Goal: Information Seeking & Learning: Learn about a topic

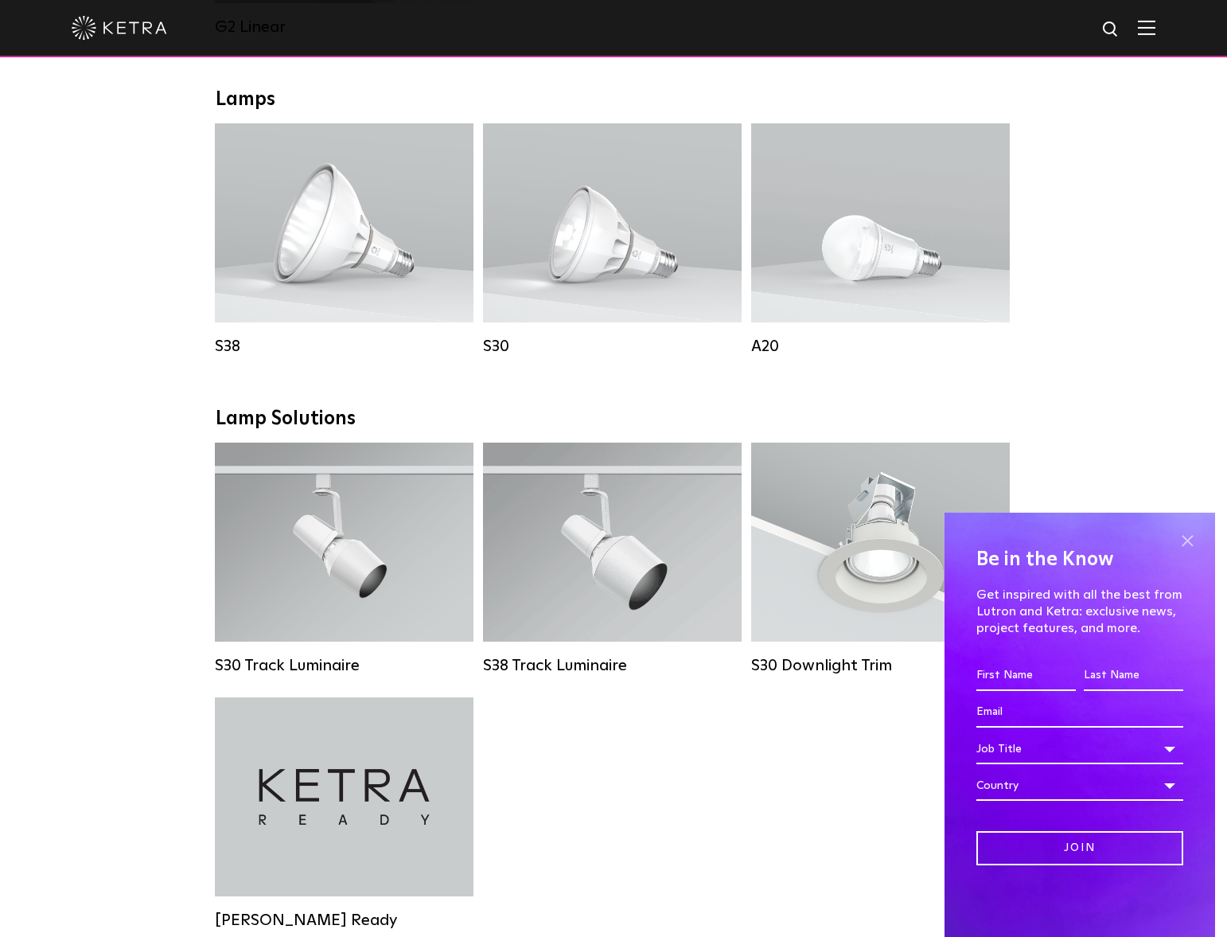
scroll to position [1121, 1]
click at [1192, 541] on span at bounding box center [1188, 541] width 24 height 24
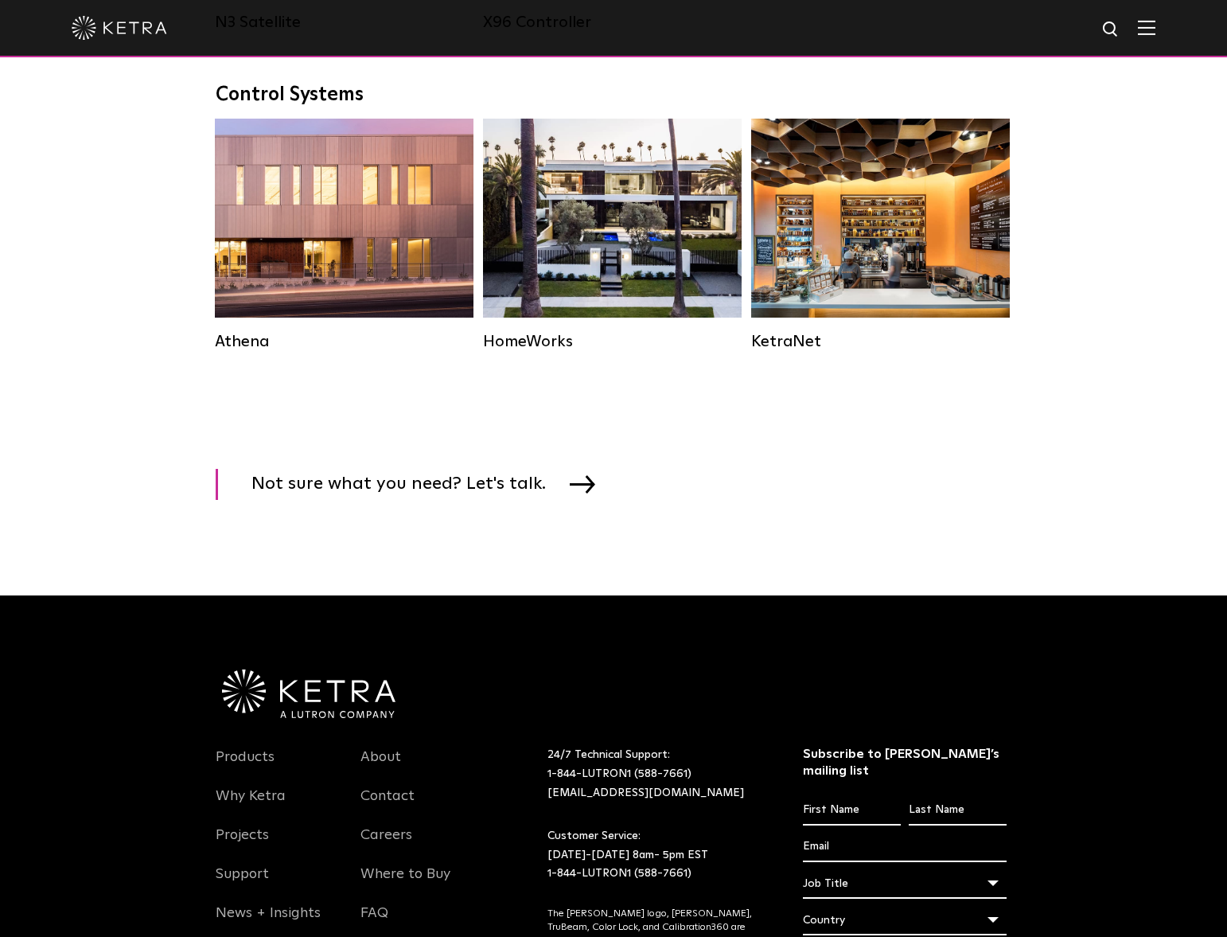
scroll to position [2343, 0]
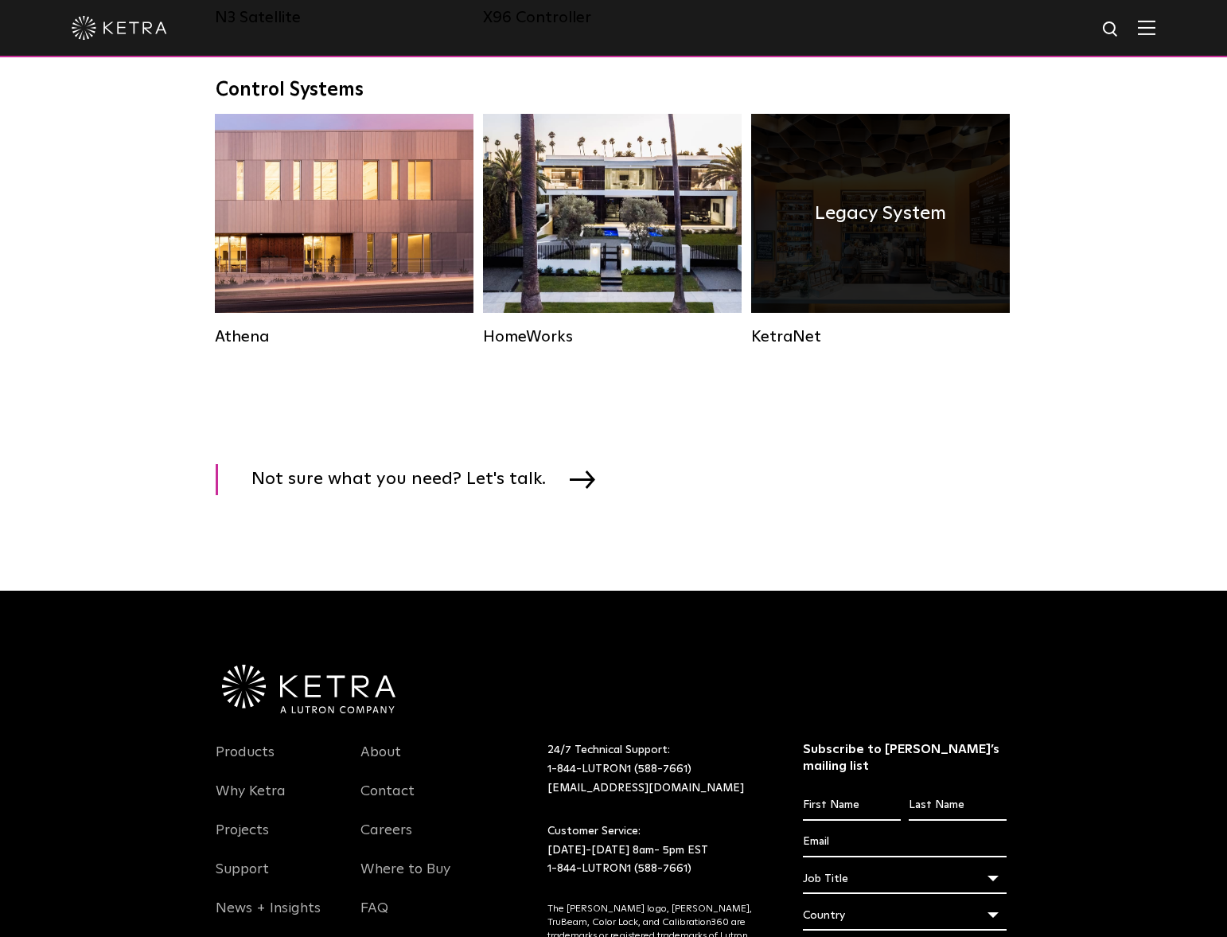
click at [904, 283] on div "Legacy System" at bounding box center [880, 213] width 259 height 199
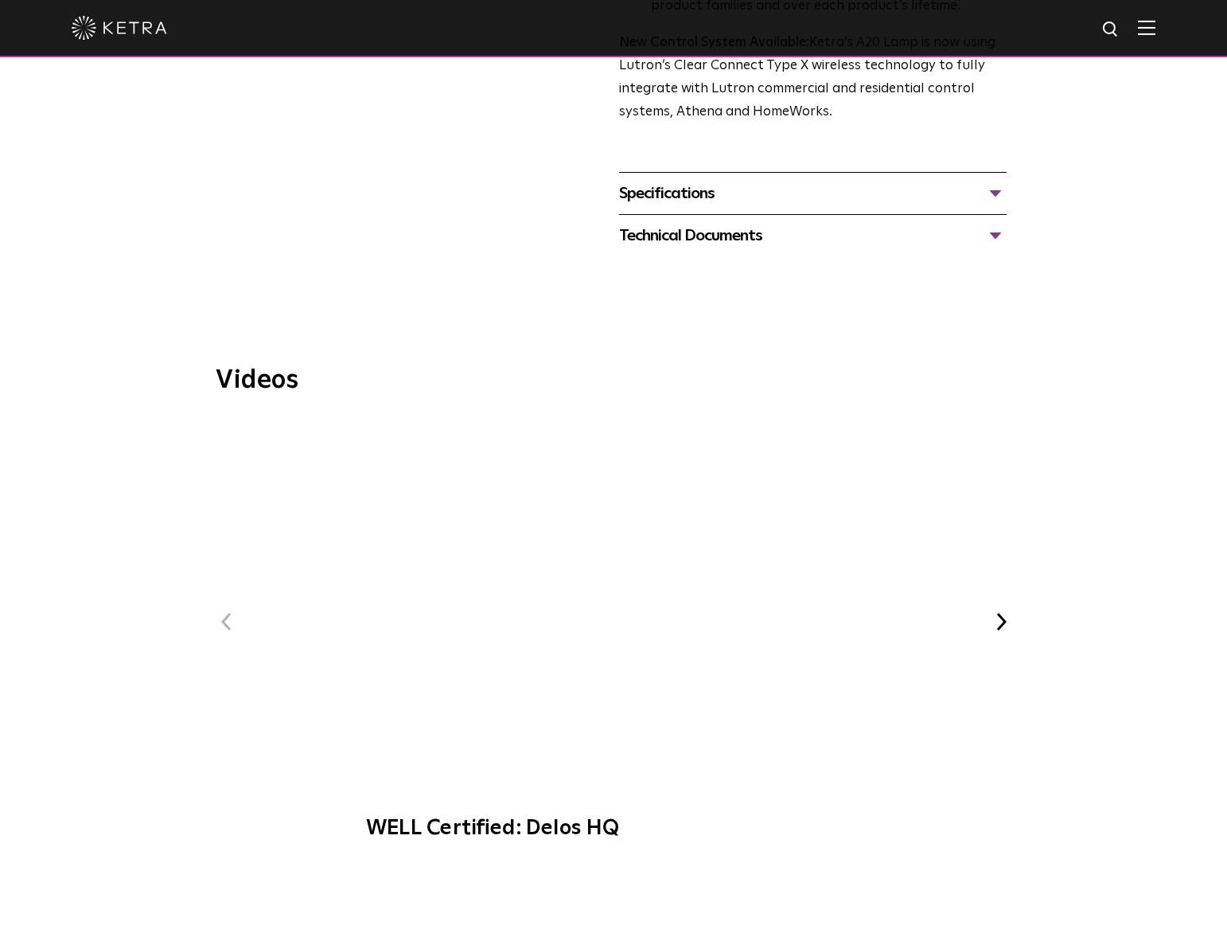
scroll to position [734, 0]
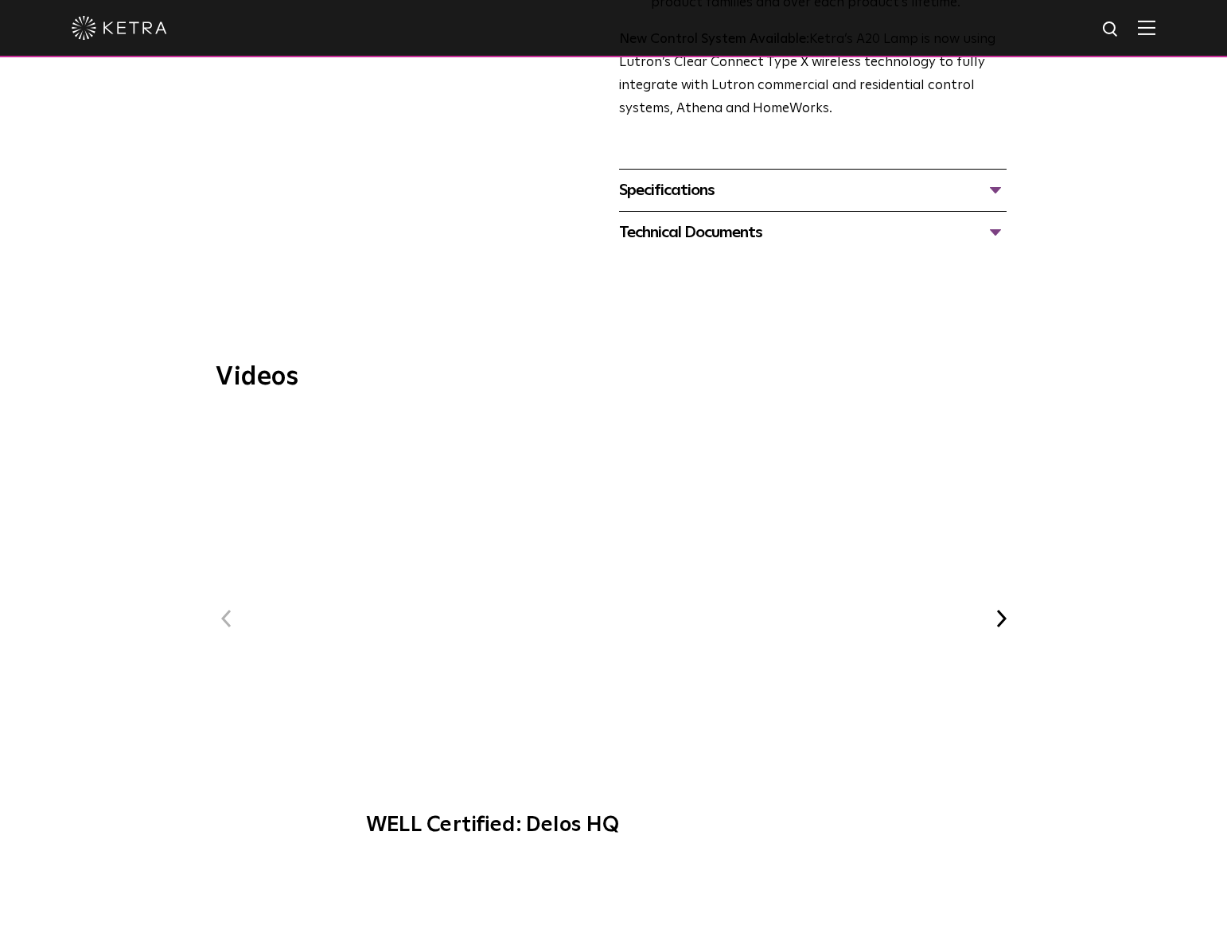
click at [616, 535] on span "WELL Certified: Delos HQ" at bounding box center [613, 633] width 536 height 439
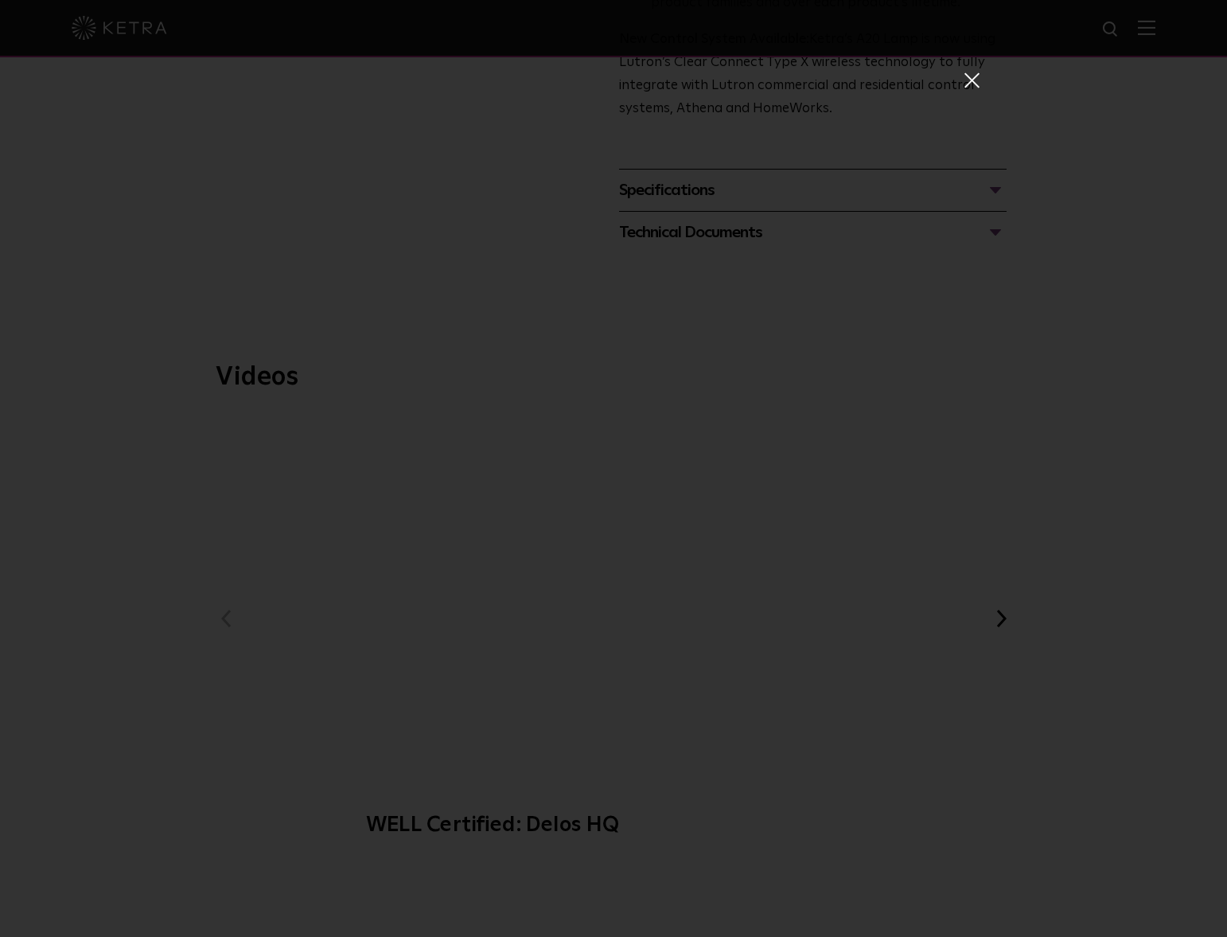
click at [974, 84] on span at bounding box center [971, 80] width 18 height 16
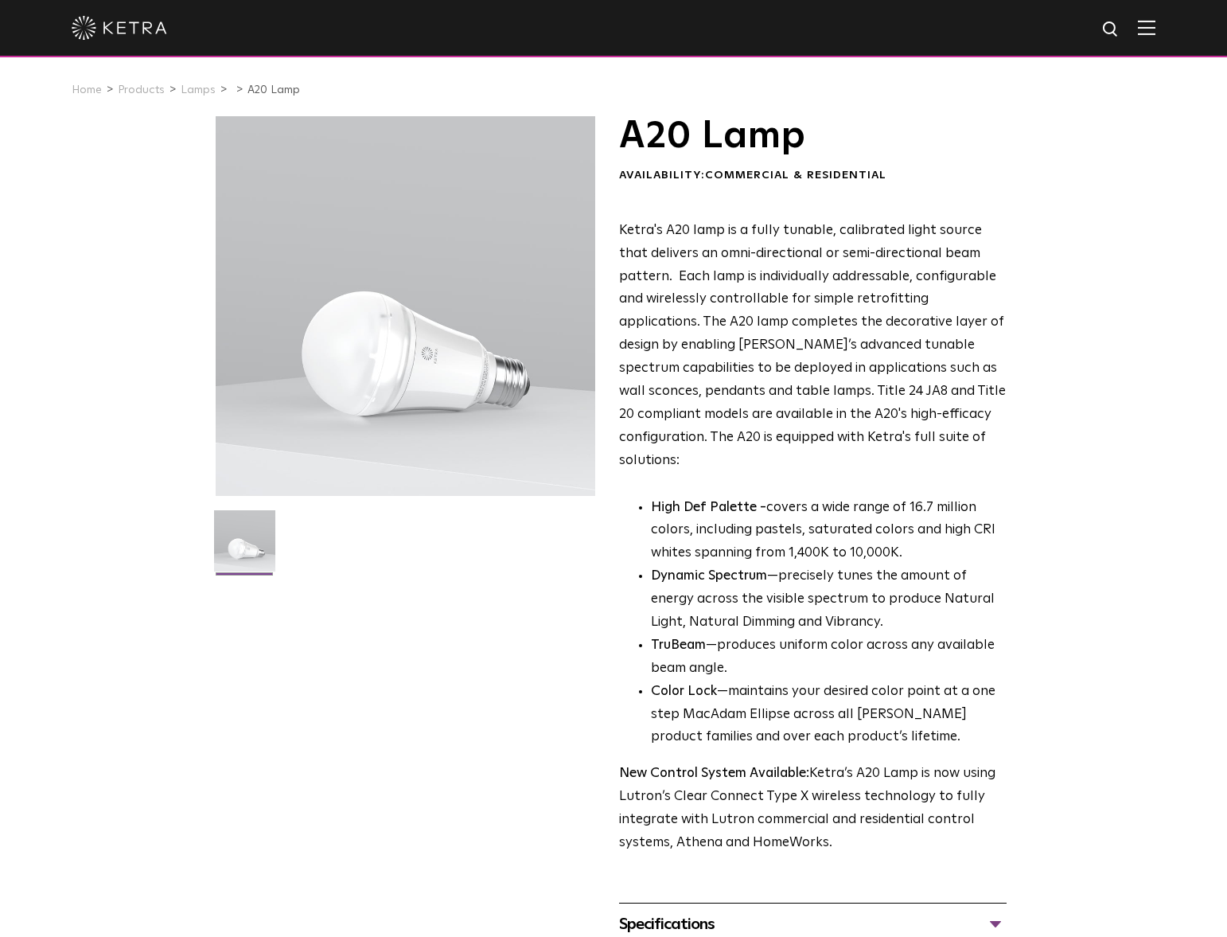
scroll to position [0, 0]
